Goal: Information Seeking & Learning: Learn about a topic

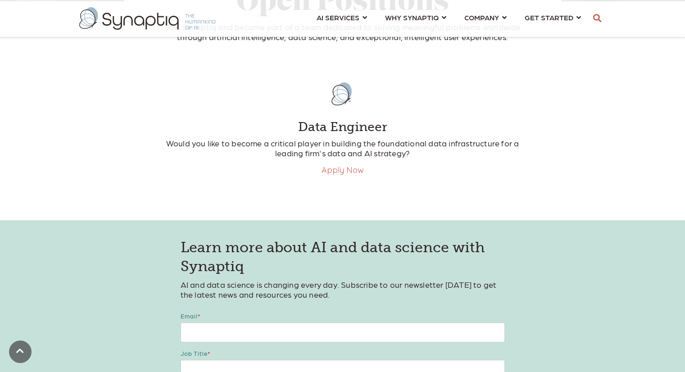
click at [347, 173] on link "Apply Now" at bounding box center [343, 170] width 42 height 10
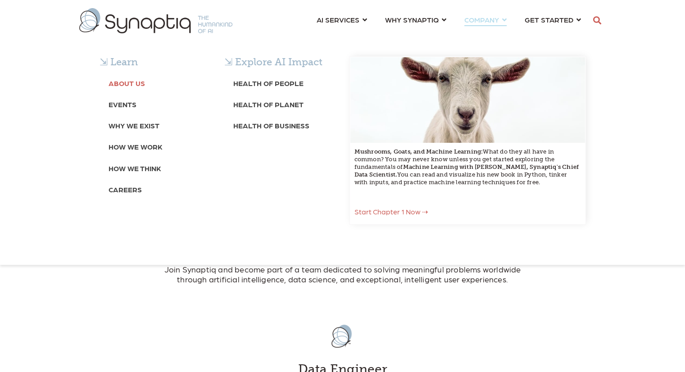
click at [130, 82] on b "About Us" at bounding box center [127, 83] width 37 height 9
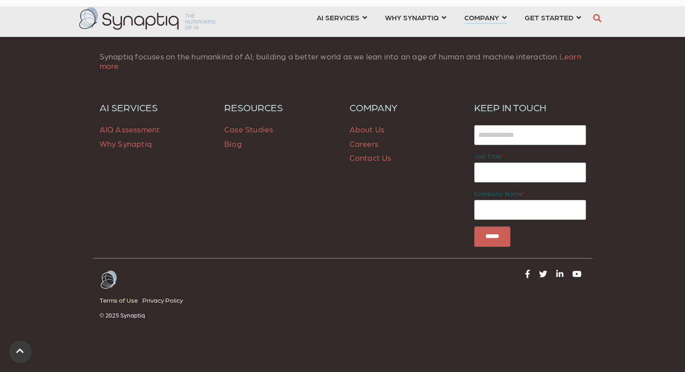
scroll to position [3542, 0]
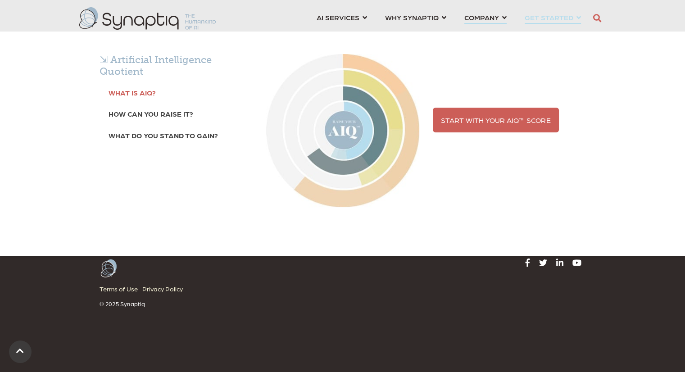
click at [123, 97] on link "What is AIQ?" at bounding box center [132, 92] width 47 height 17
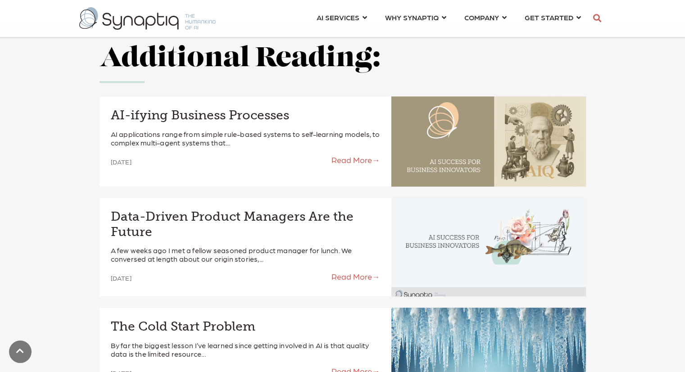
scroll to position [850, 0]
